Goal: Task Accomplishment & Management: Manage account settings

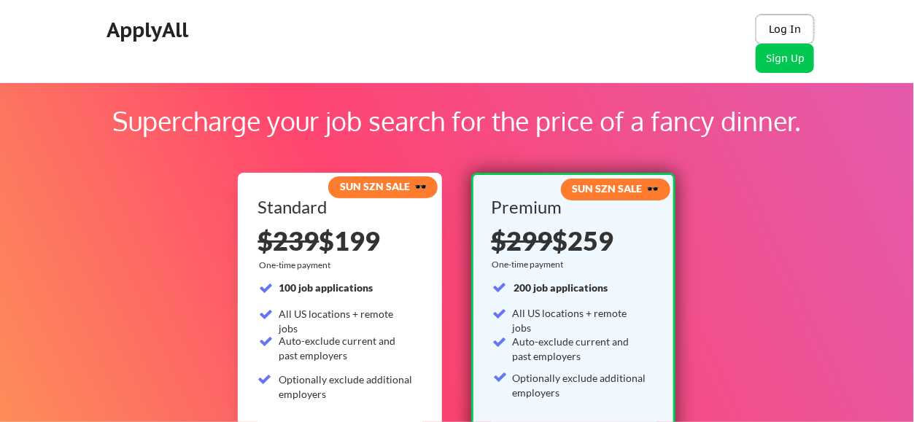
click at [778, 30] on button "Log In" at bounding box center [785, 29] width 58 height 29
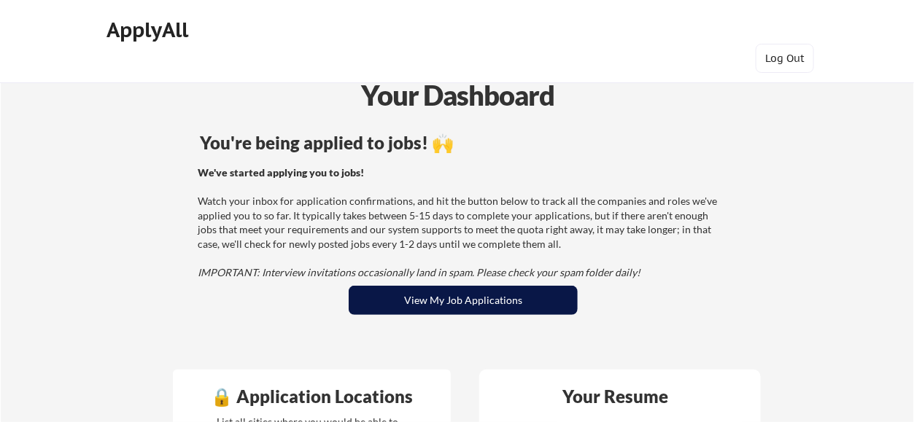
click at [452, 298] on button "View My Job Applications" at bounding box center [464, 300] width 230 height 29
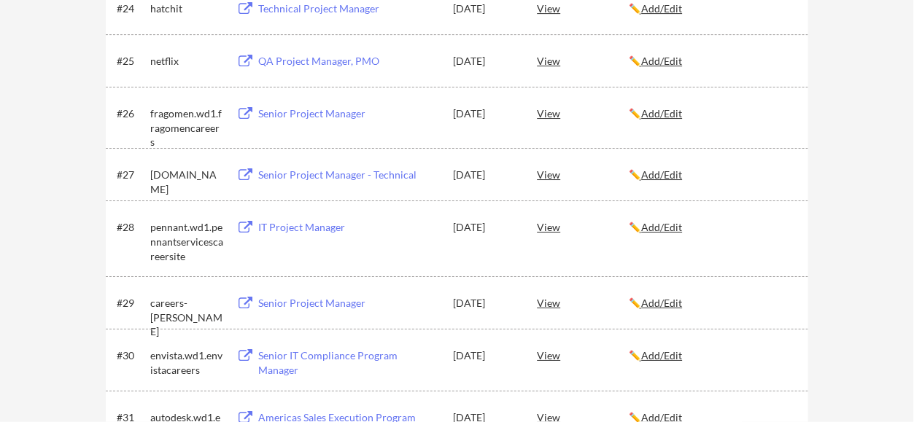
scroll to position [1896, 0]
